Goal: Check status: Check status

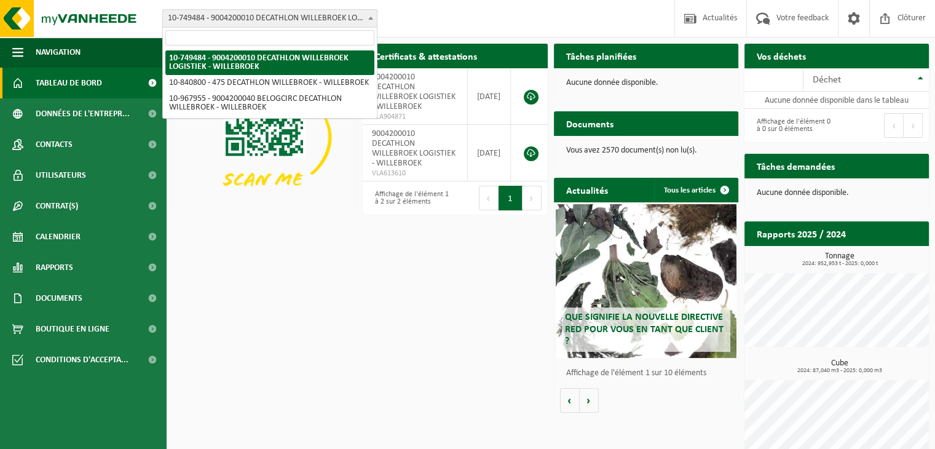
click at [342, 23] on span "10-749484 - 9004200010 DECATHLON WILLEBROEK LOGISTIEK - WILLEBROEK" at bounding box center [270, 18] width 214 height 17
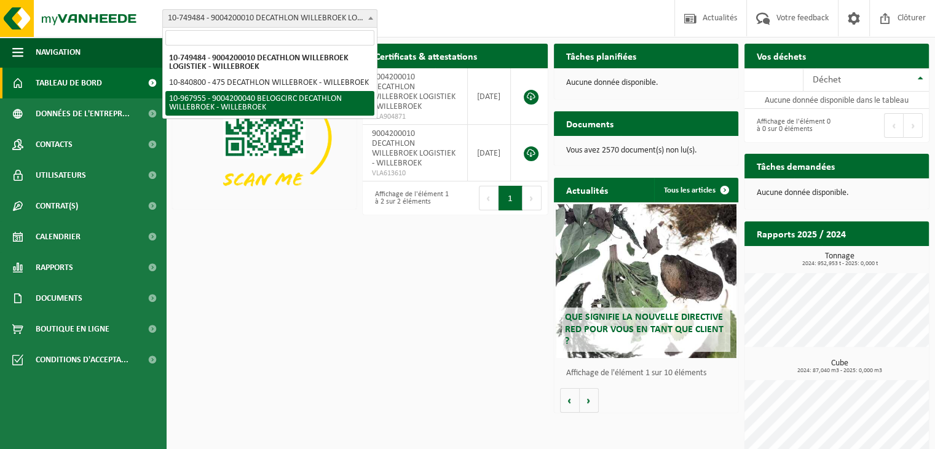
select select "154029"
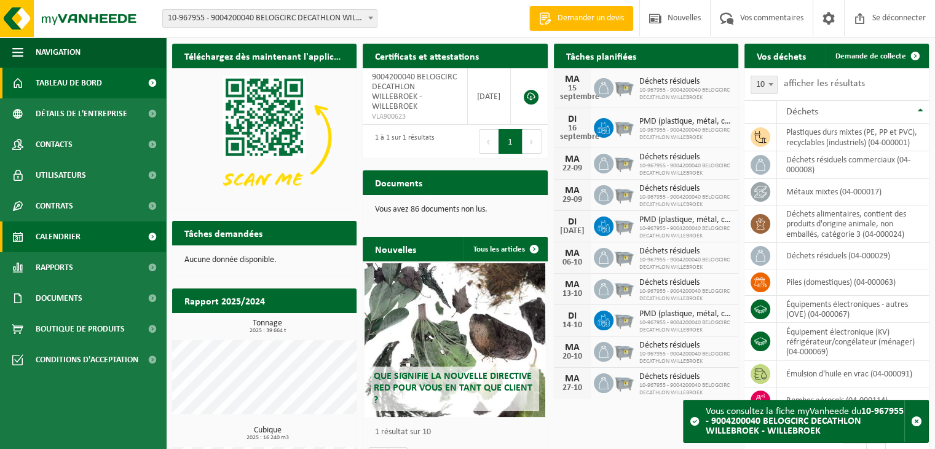
click at [60, 232] on font "Calendrier" at bounding box center [58, 236] width 45 height 9
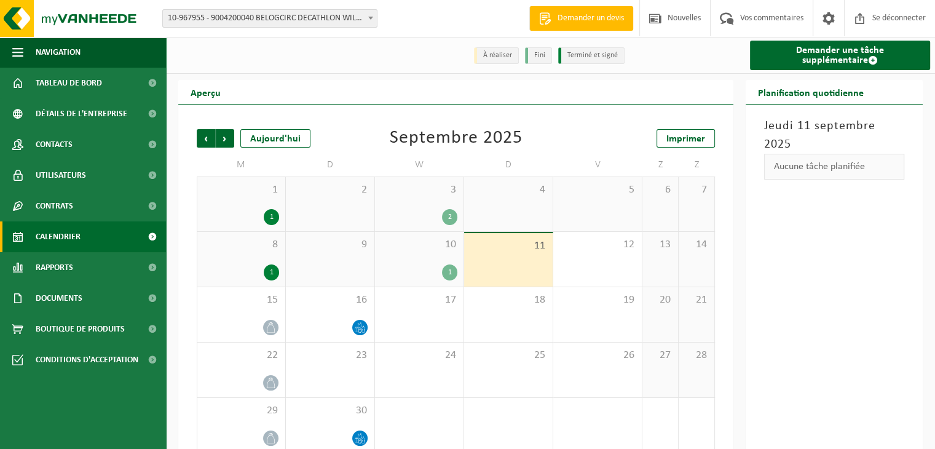
click at [412, 250] on span "10" at bounding box center [419, 245] width 76 height 14
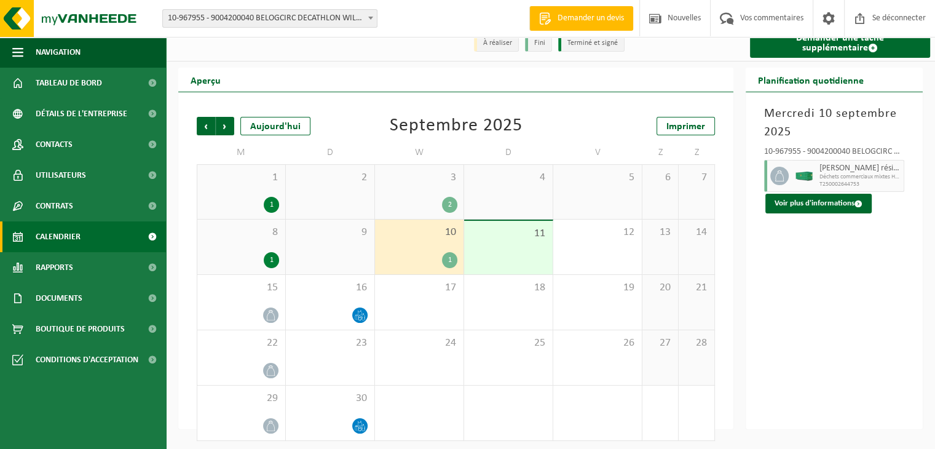
scroll to position [19, 0]
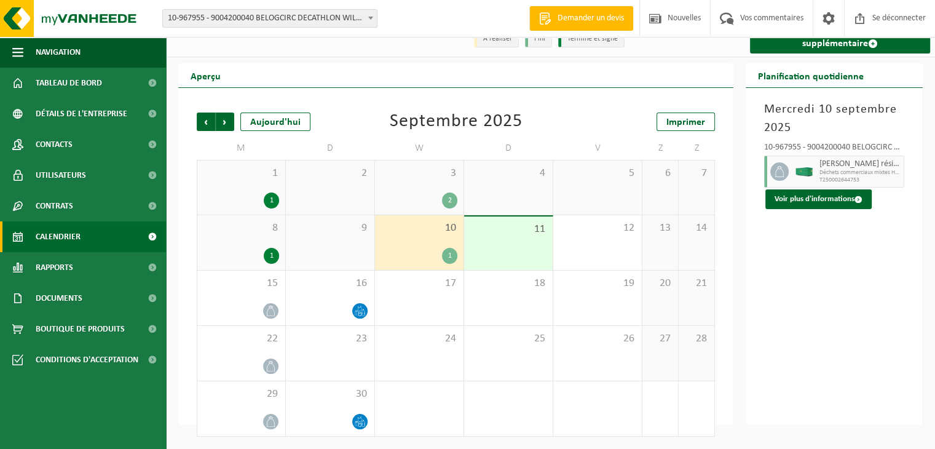
click at [405, 177] on span "3" at bounding box center [419, 174] width 76 height 14
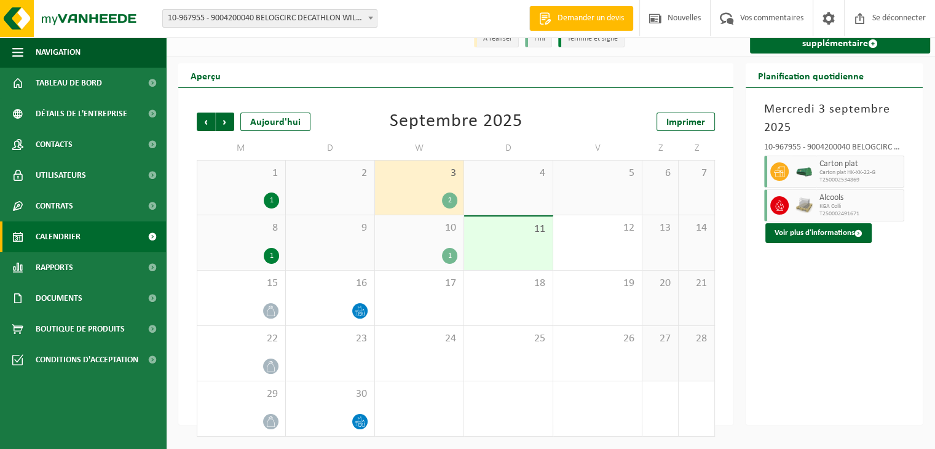
click at [394, 249] on div "1" at bounding box center [419, 256] width 76 height 16
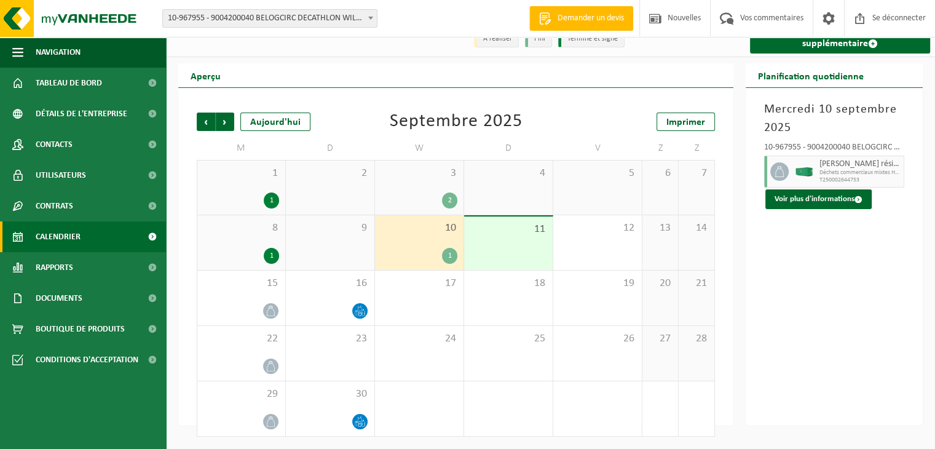
click at [184, 185] on div "Précédent Suivant [DATE] [DATE] Imprimer M D W D V Z Z 1 1 2 3 2 4 5 6 7 8 1 9 …" at bounding box center [455, 256] width 555 height 337
